Goal: Find specific page/section: Find specific page/section

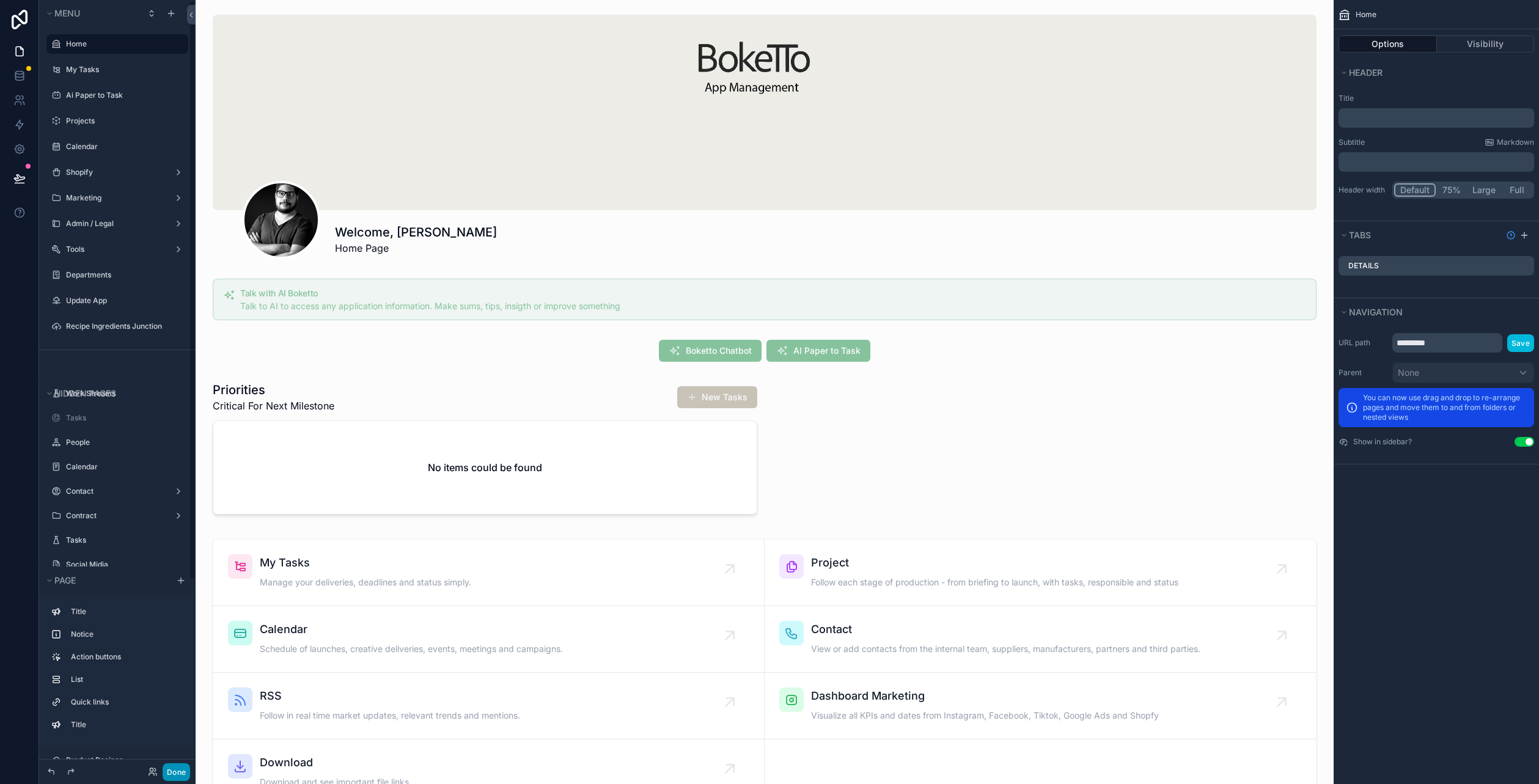
click at [169, 767] on button "Done" at bounding box center [176, 772] width 27 height 18
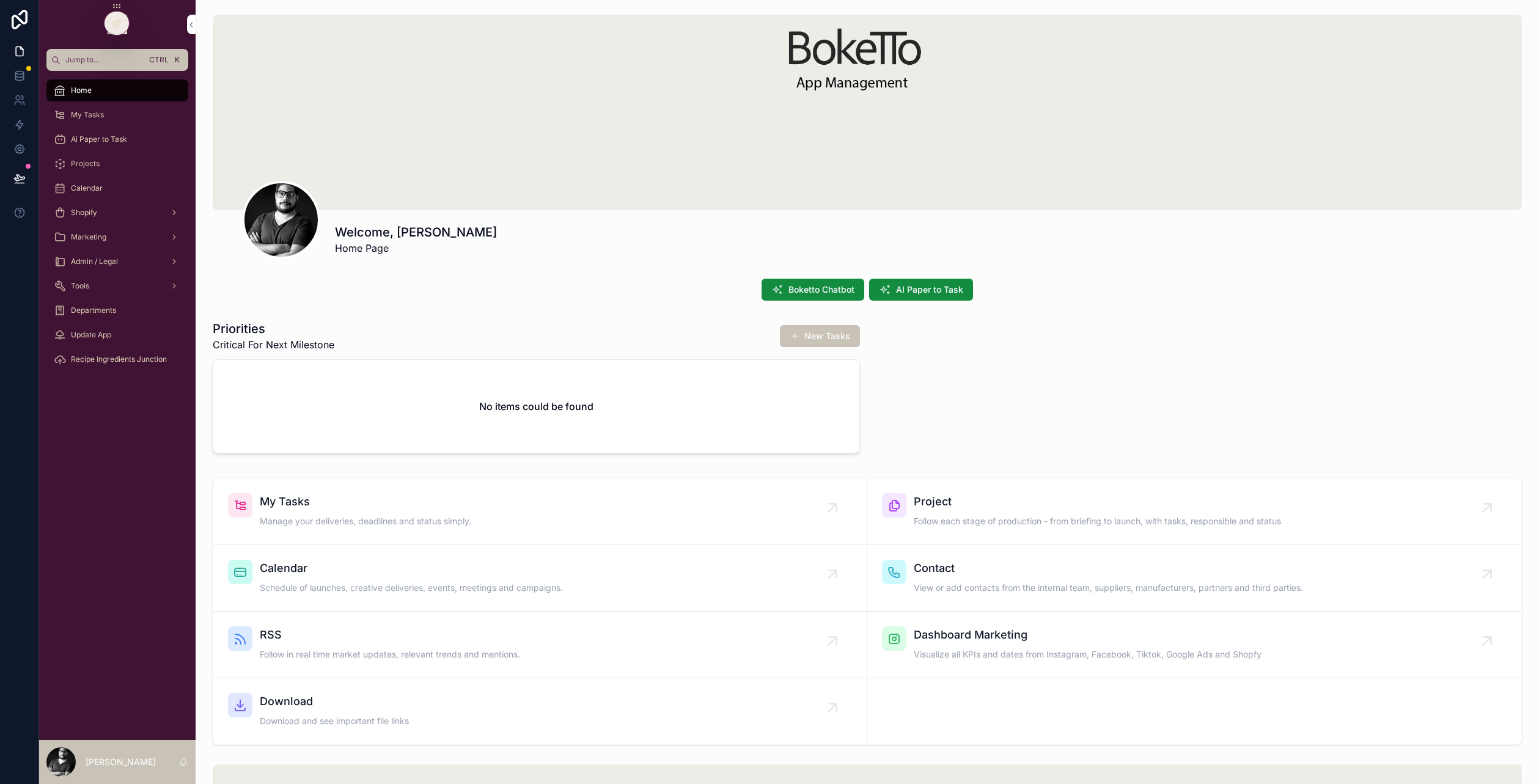
click at [105, 188] on div "Calendar" at bounding box center [117, 189] width 127 height 20
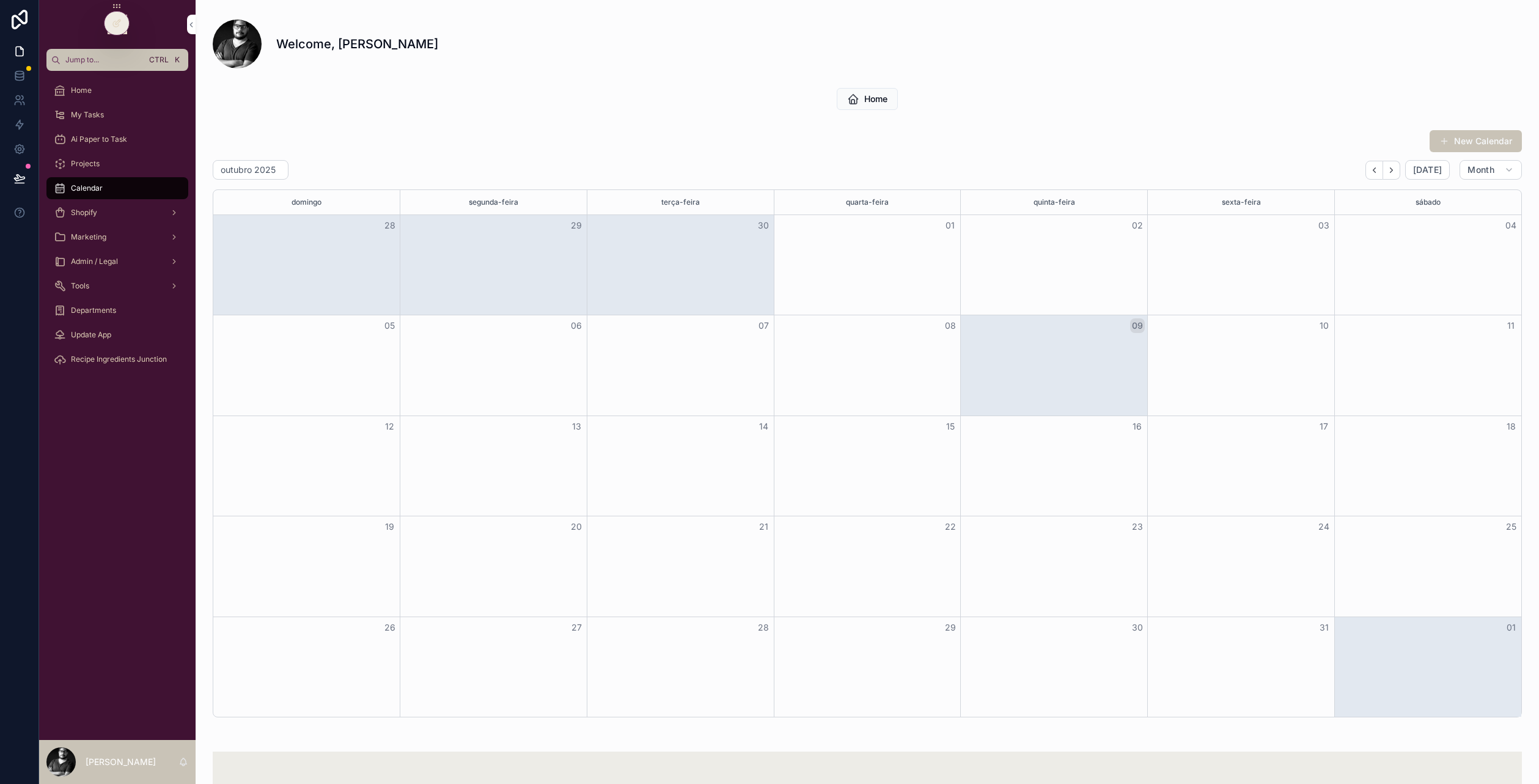
click at [103, 209] on div "Shopify" at bounding box center [117, 213] width 127 height 20
